Goal: Information Seeking & Learning: Learn about a topic

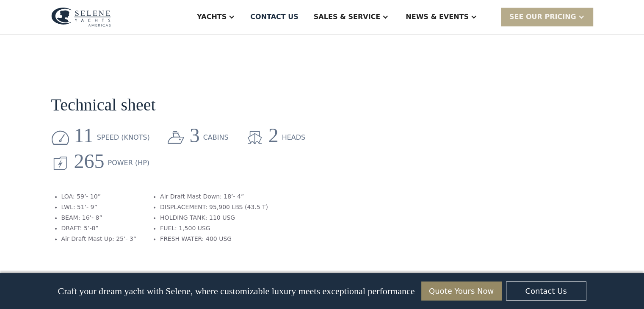
scroll to position [1022, 0]
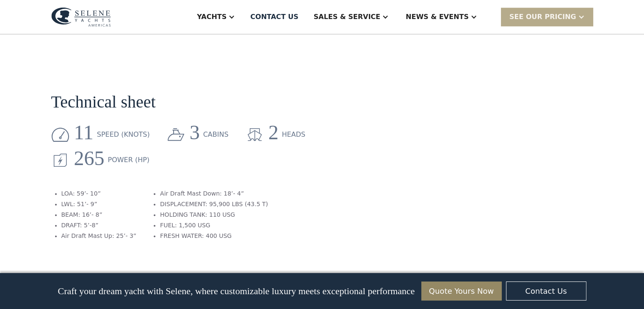
drag, startPoint x: 648, startPoint y: 15, endPoint x: 650, endPoint y: 133, distance: 117.7
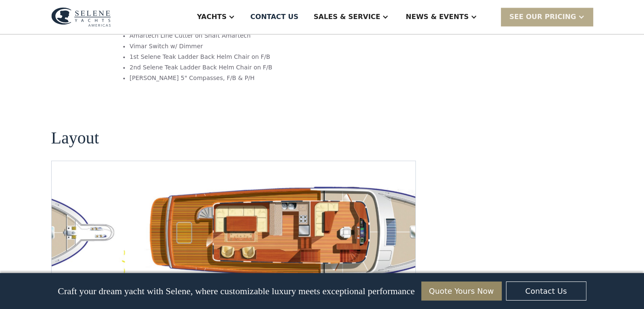
scroll to position [1457, 0]
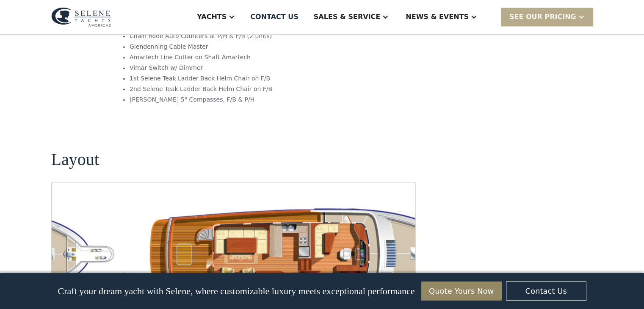
click at [401, 305] on img "Next slide" at bounding box center [402, 315] width 20 height 20
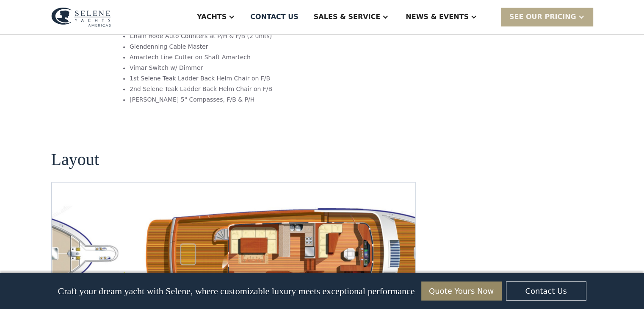
click at [401, 305] on img "Next slide" at bounding box center [402, 315] width 20 height 20
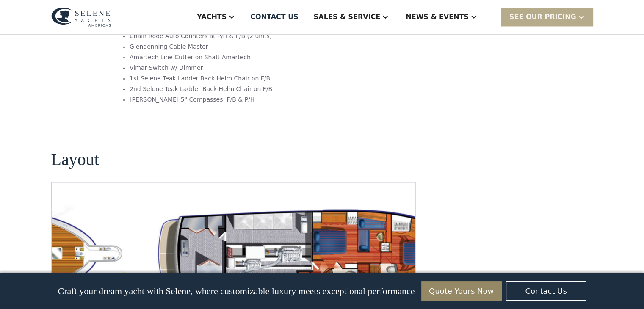
click at [401, 305] on img "Next slide" at bounding box center [402, 315] width 20 height 20
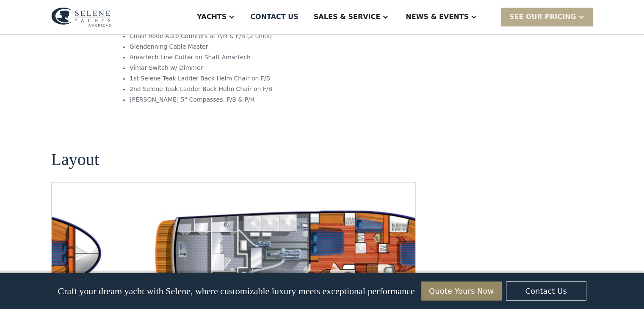
click at [401, 305] on img "Next slide" at bounding box center [402, 315] width 20 height 20
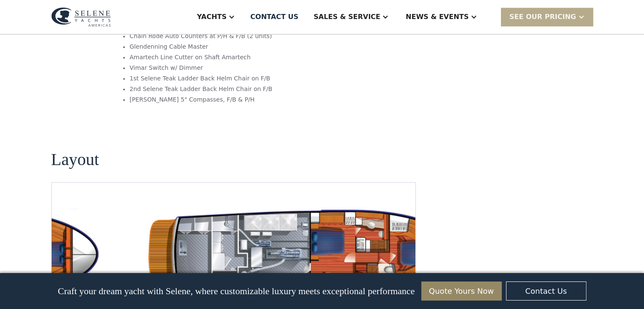
click at [401, 305] on img "Next slide" at bounding box center [402, 315] width 20 height 20
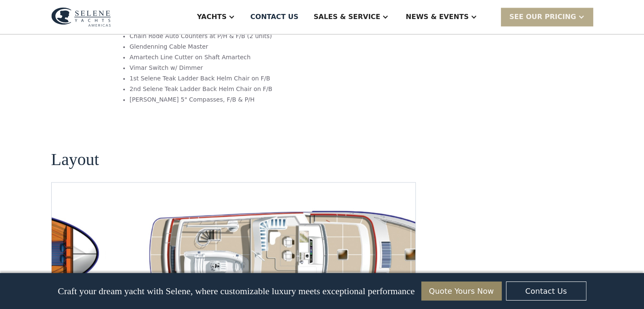
click at [401, 305] on img "Next slide" at bounding box center [402, 315] width 20 height 20
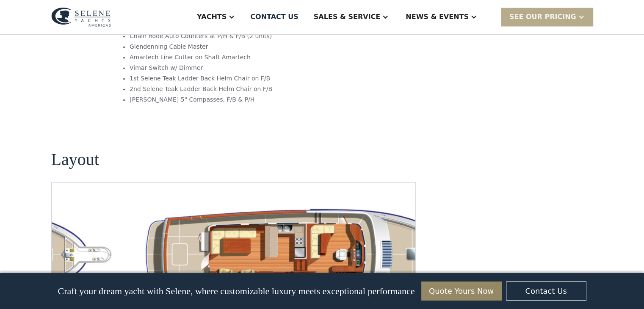
click at [401, 305] on img "Next slide" at bounding box center [402, 315] width 20 height 20
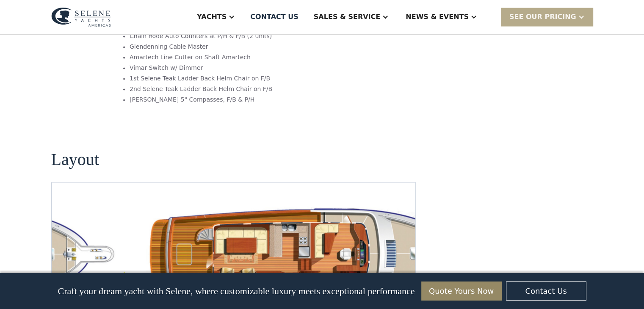
click at [401, 305] on img "Next slide" at bounding box center [402, 315] width 20 height 20
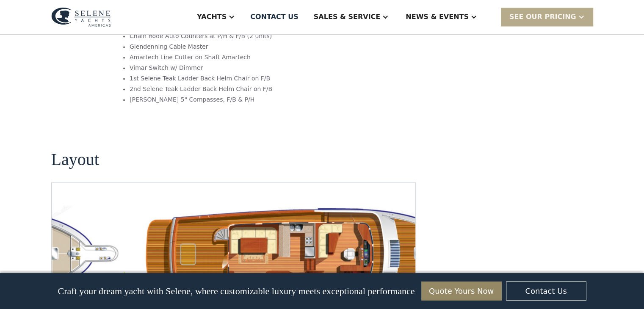
click at [377, 305] on img "Previous slide" at bounding box center [378, 315] width 20 height 20
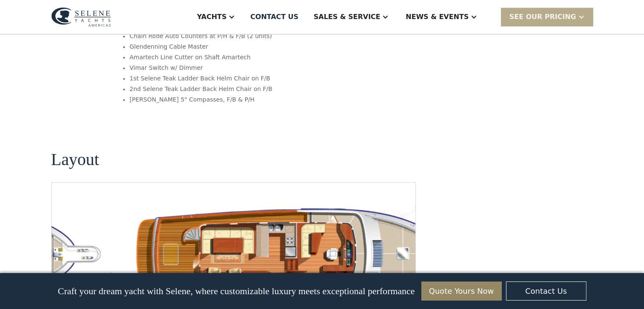
click at [405, 305] on img "Next slide" at bounding box center [402, 315] width 20 height 20
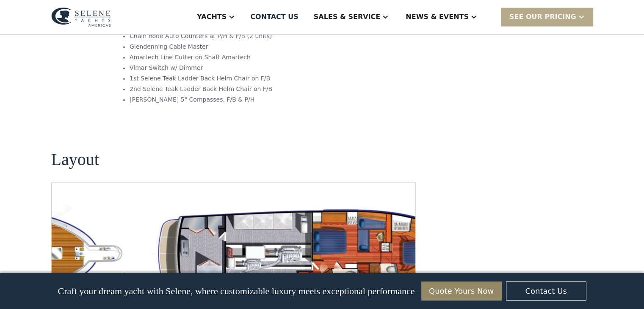
click at [379, 305] on img "Previous slide" at bounding box center [378, 315] width 20 height 20
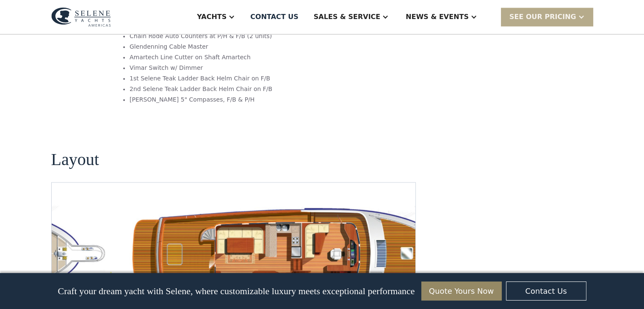
click at [378, 305] on img "Previous slide" at bounding box center [378, 315] width 20 height 20
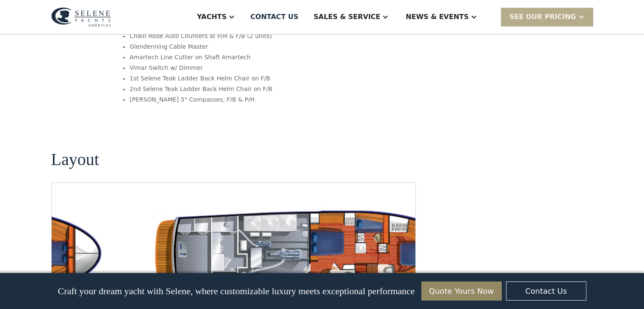
click at [403, 305] on img "Next slide" at bounding box center [402, 315] width 20 height 20
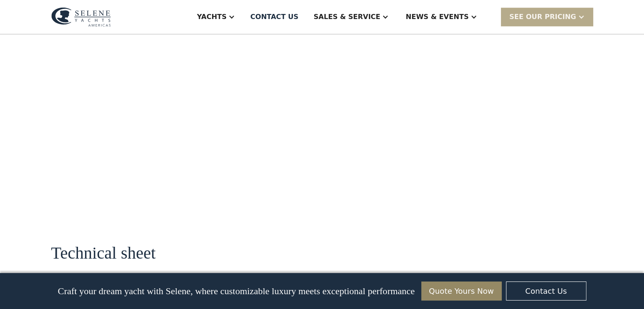
drag, startPoint x: 648, startPoint y: 22, endPoint x: 546, endPoint y: 129, distance: 148.2
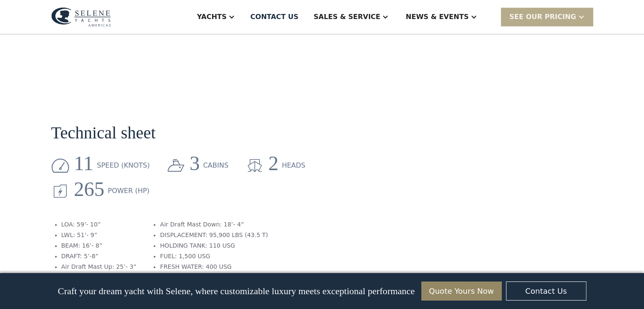
scroll to position [1006, 0]
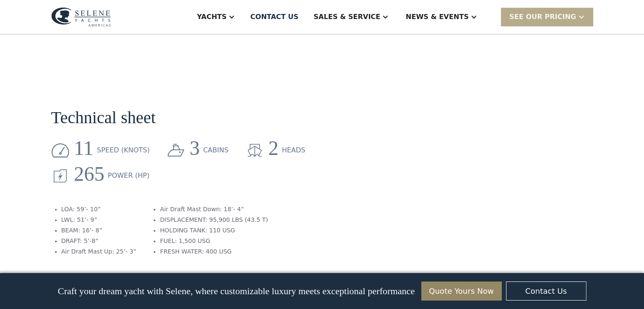
drag, startPoint x: 648, startPoint y: 17, endPoint x: 650, endPoint y: 135, distance: 118.1
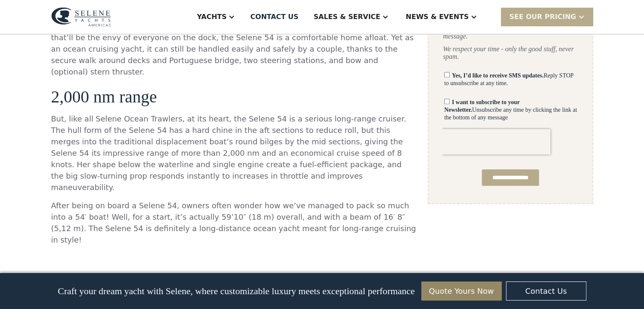
scroll to position [491, 0]
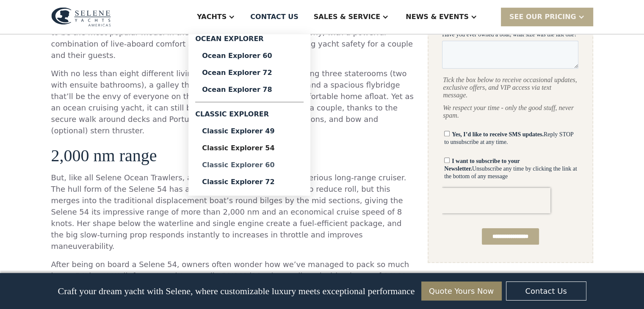
click at [268, 166] on div "Classic Explorer 60" at bounding box center [249, 165] width 95 height 7
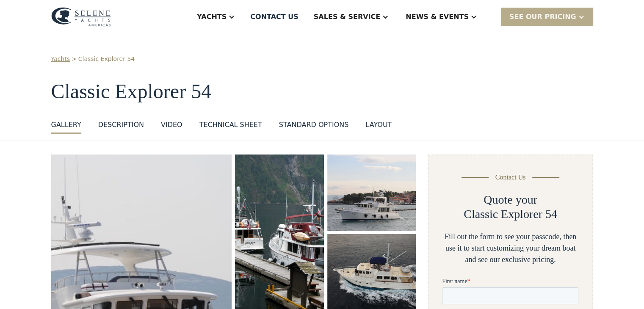
scroll to position [0, 0]
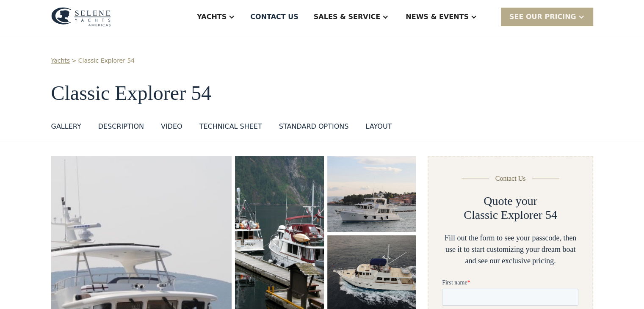
click at [320, 127] on div "standard options" at bounding box center [314, 126] width 70 height 10
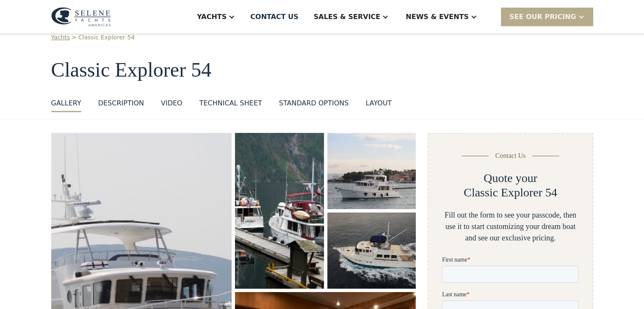
scroll to position [2, 0]
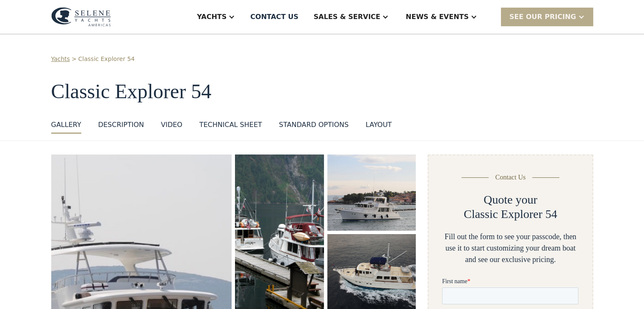
click at [215, 126] on div "Technical sheet" at bounding box center [230, 125] width 63 height 10
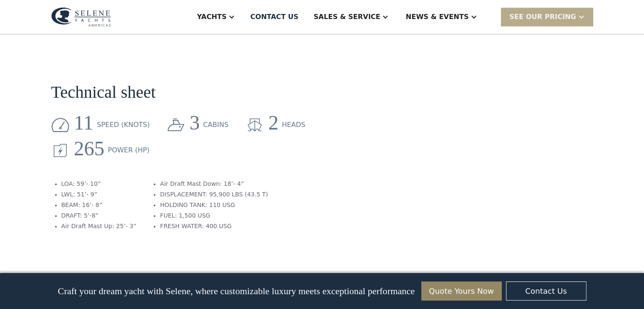
scroll to position [1035, 0]
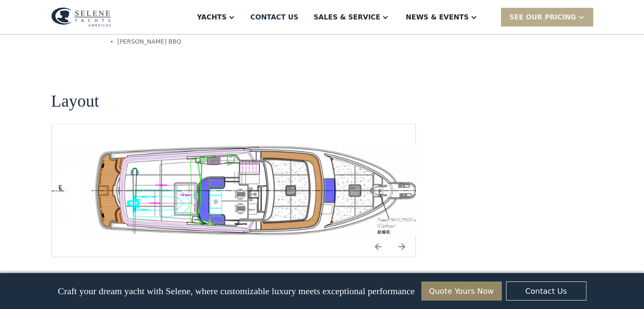
scroll to position [1607, 0]
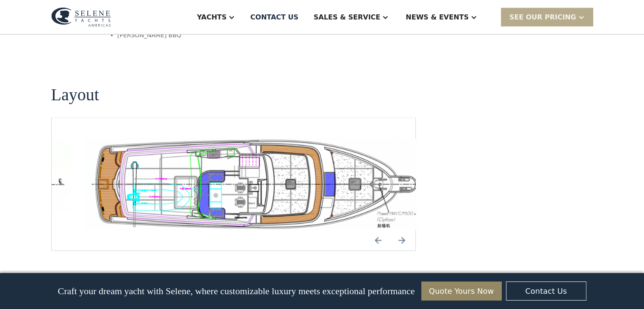
drag, startPoint x: 649, startPoint y: 28, endPoint x: 641, endPoint y: 204, distance: 176.7
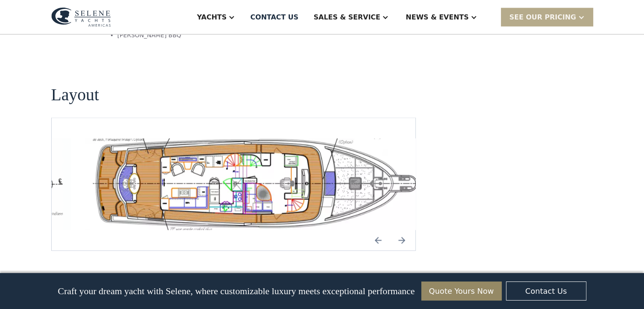
click at [400, 230] on img "Next slide" at bounding box center [402, 240] width 20 height 20
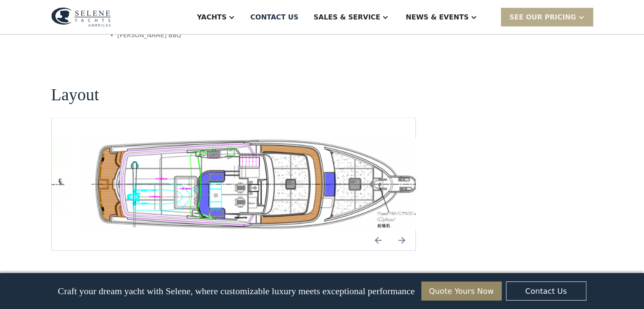
click at [377, 230] on img "Previous slide" at bounding box center [378, 240] width 20 height 20
click at [382, 230] on img "Previous slide" at bounding box center [378, 240] width 20 height 20
click at [405, 230] on img "Next slide" at bounding box center [402, 240] width 20 height 20
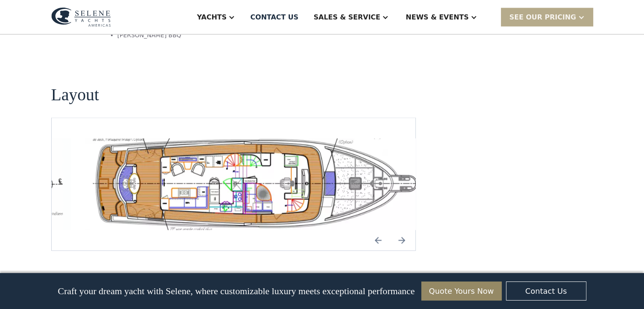
click at [381, 230] on img "Previous slide" at bounding box center [378, 240] width 20 height 20
click at [404, 230] on img "Next slide" at bounding box center [402, 240] width 20 height 20
click at [405, 230] on img "Next slide" at bounding box center [402, 240] width 20 height 20
